Goal: Find specific page/section: Find specific page/section

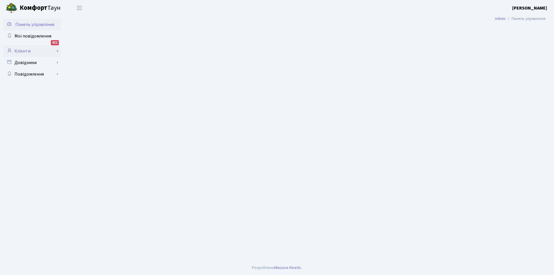
click at [23, 49] on link "Клієнти" at bounding box center [32, 51] width 58 height 12
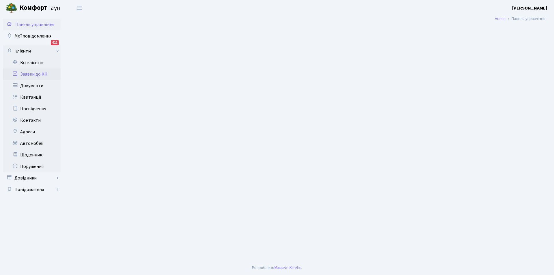
click at [35, 74] on link "Заявки до КК" at bounding box center [32, 74] width 58 height 12
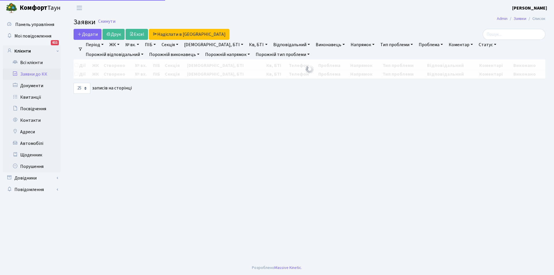
select select "25"
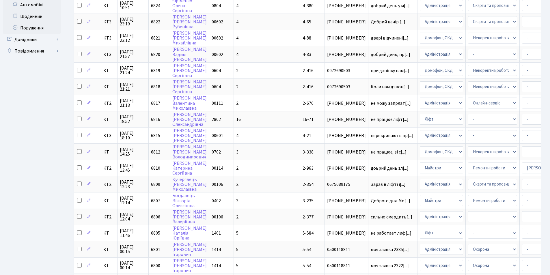
scroll to position [125, 0]
